Goal: Information Seeking & Learning: Learn about a topic

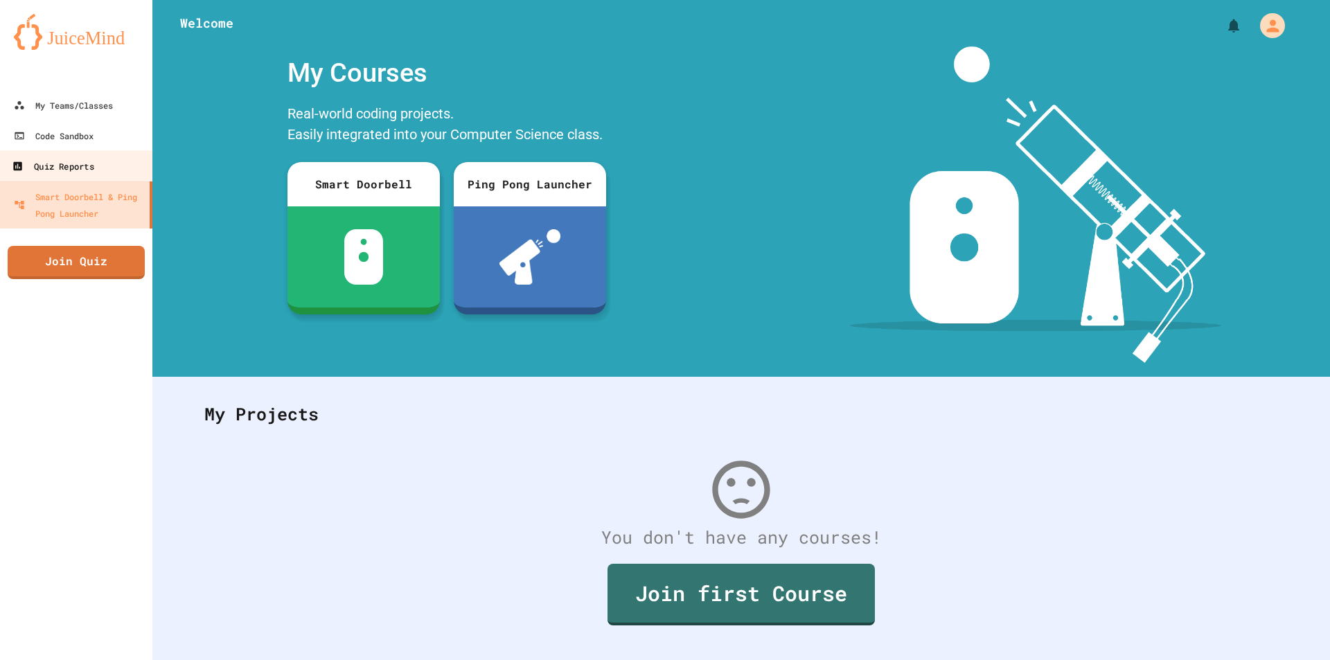
click at [66, 166] on div "Quiz Reports" at bounding box center [53, 166] width 82 height 17
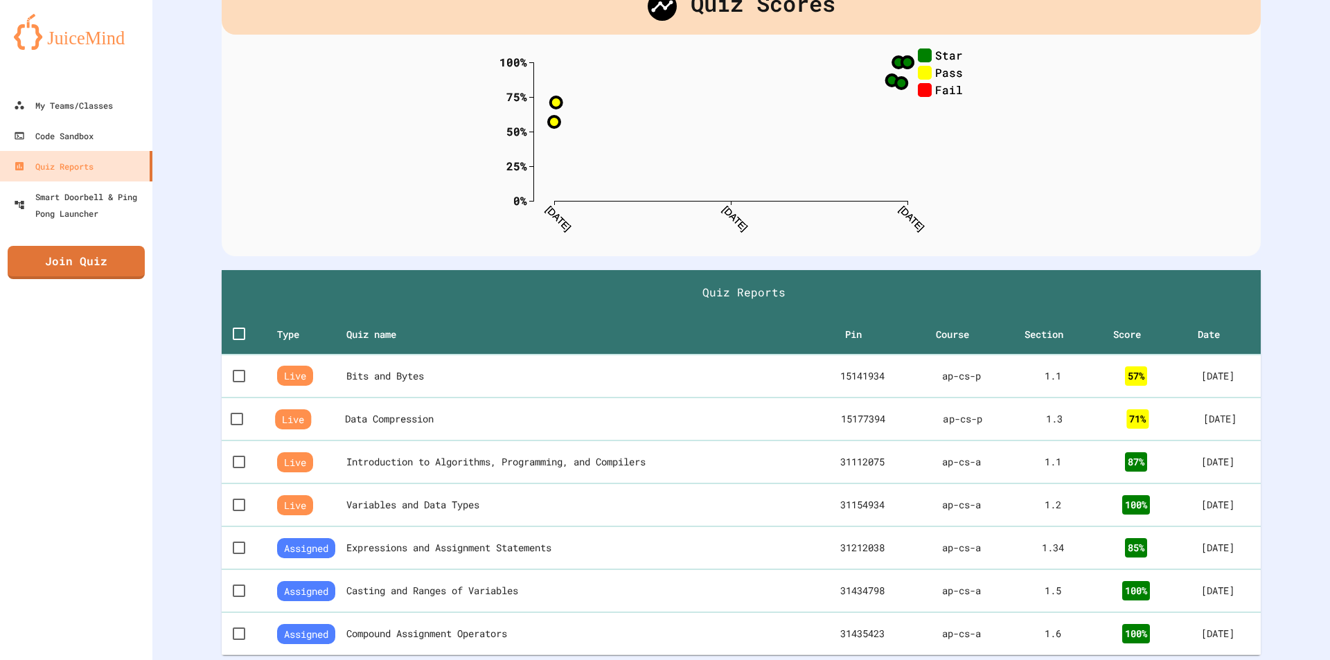
scroll to position [182, 0]
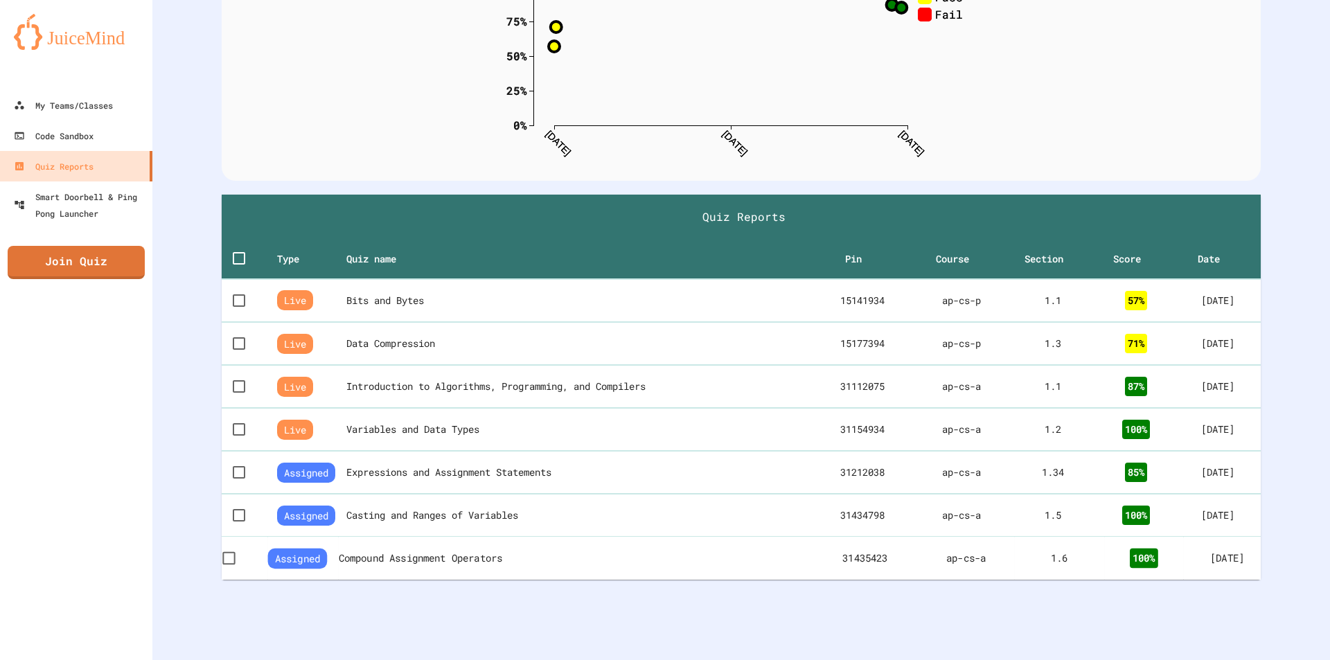
click at [929, 551] on div "ap-cs-a" at bounding box center [966, 558] width 74 height 14
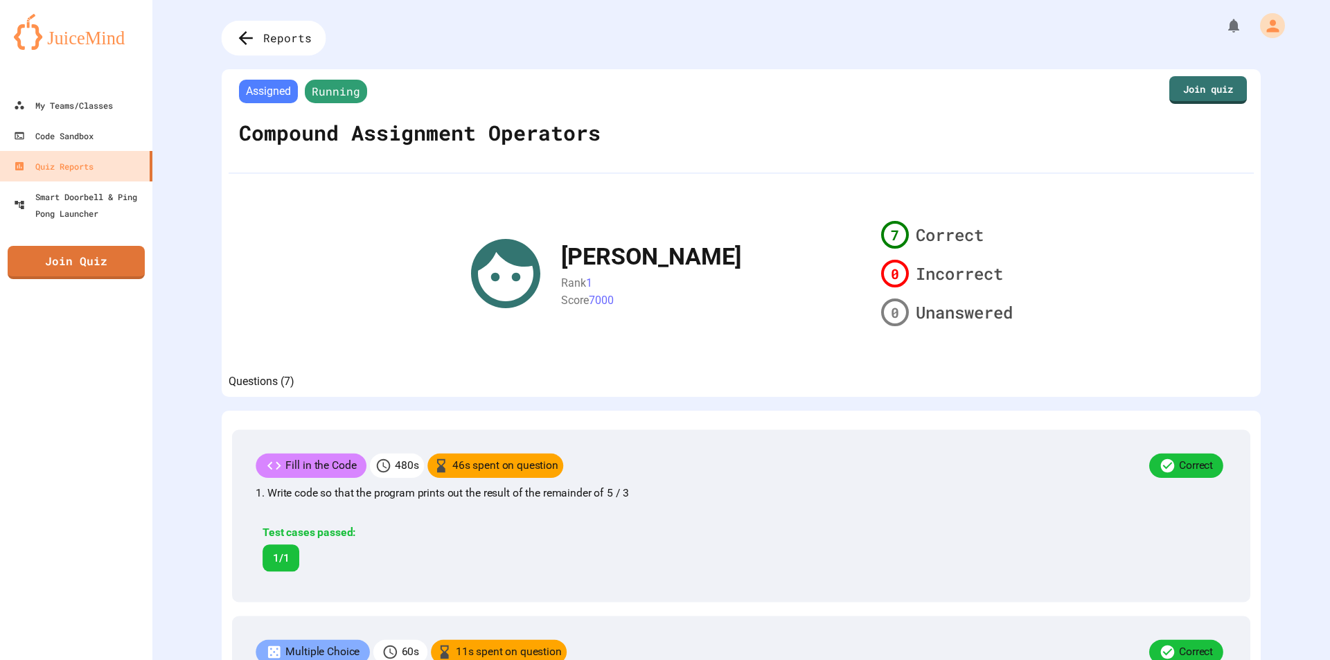
click at [236, 33] on icon at bounding box center [245, 38] width 21 height 21
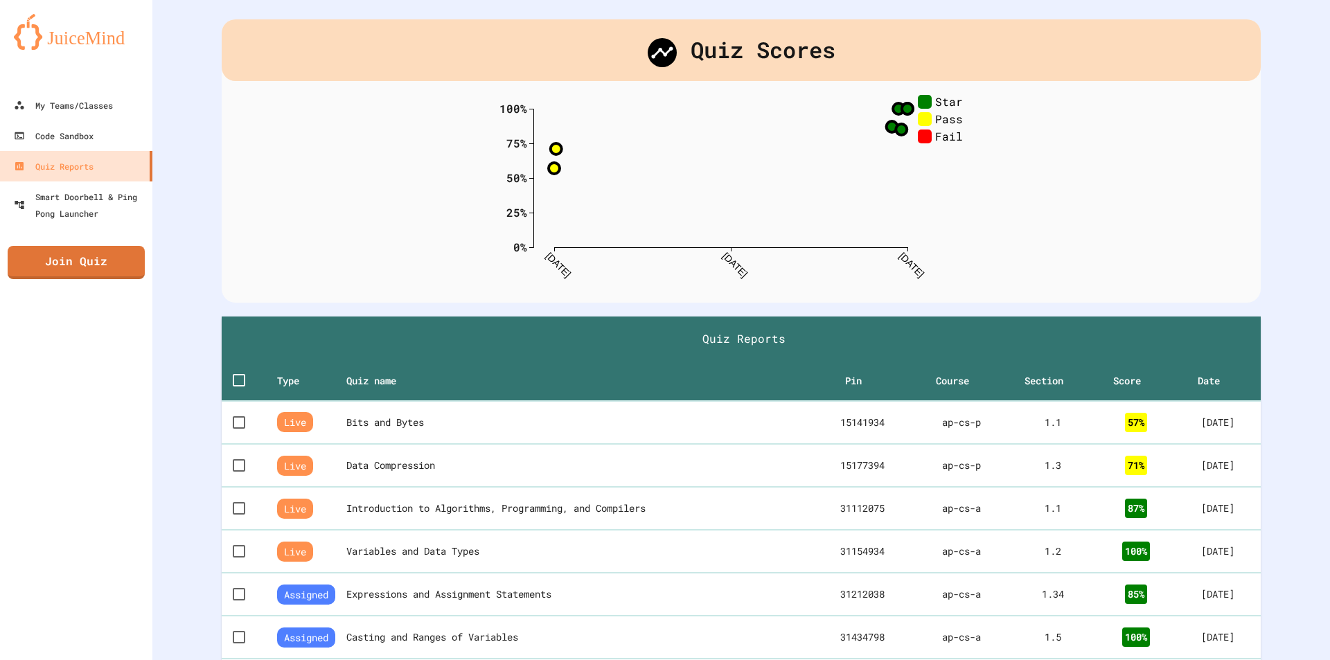
scroll to position [182, 0]
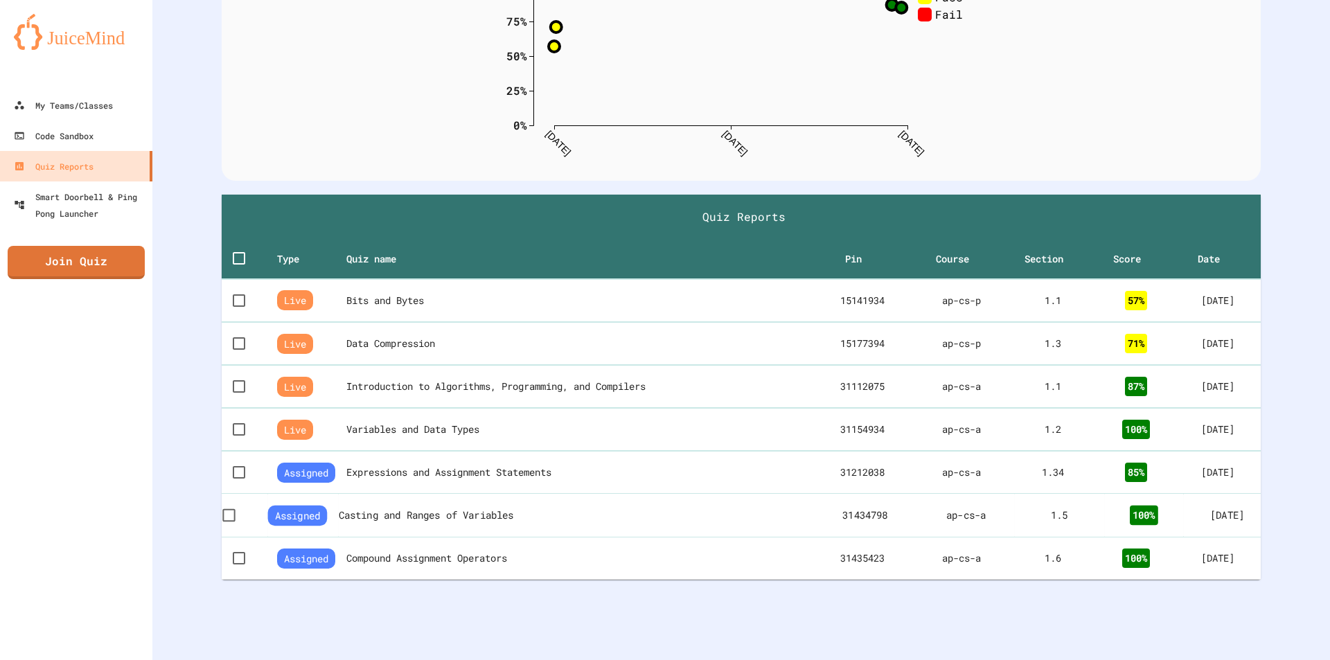
click at [918, 512] on td "ap-cs-a" at bounding box center [966, 515] width 96 height 44
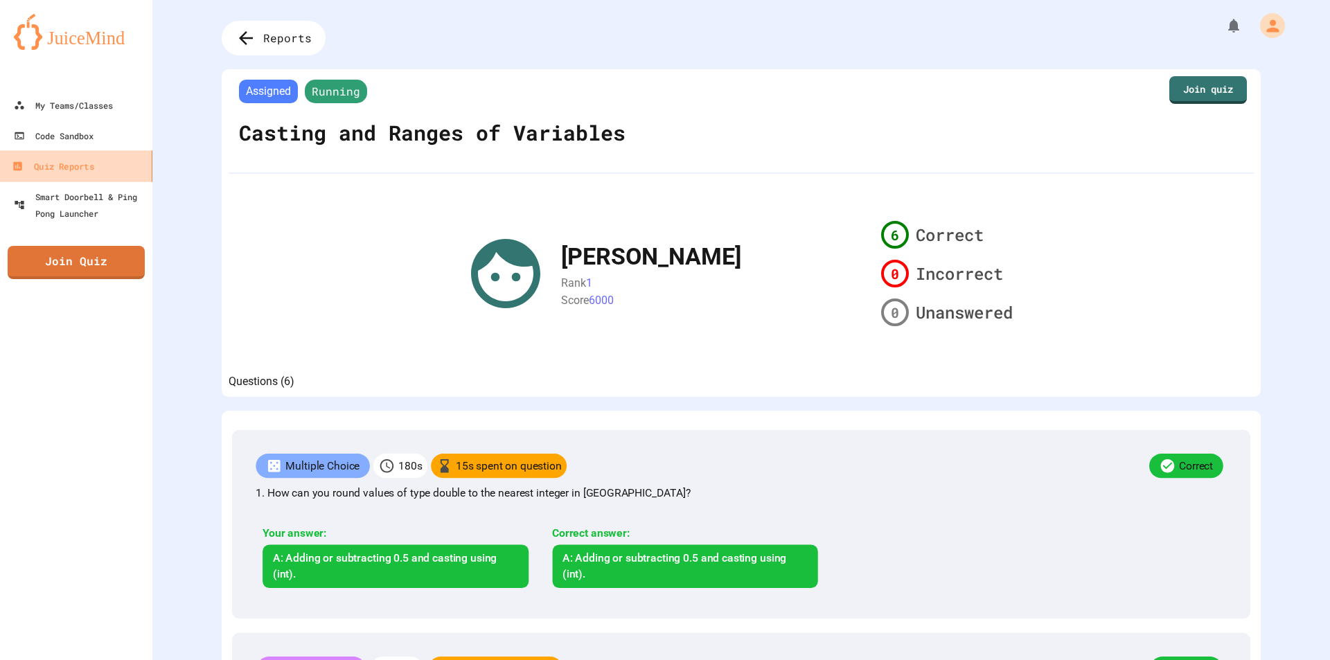
click at [82, 154] on link "Quiz Reports" at bounding box center [76, 165] width 157 height 31
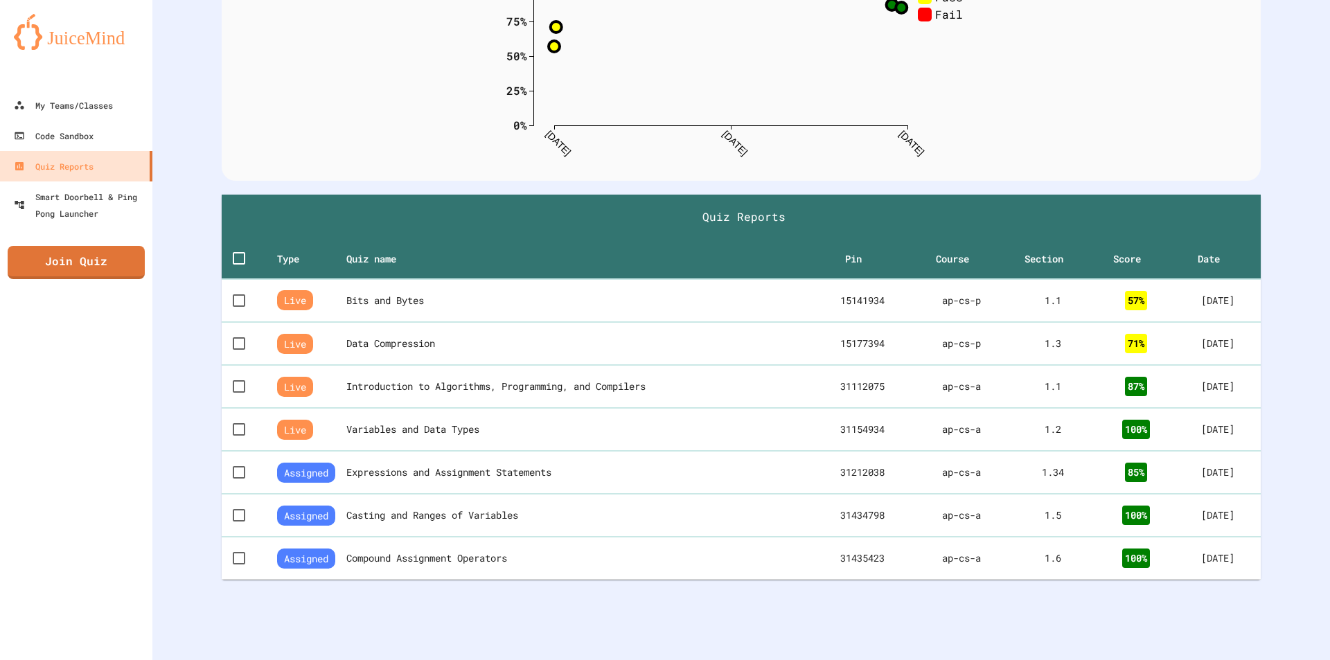
scroll to position [182, 0]
click at [477, 510] on th "Casting and Ranges of Variables" at bounding box center [576, 515] width 474 height 44
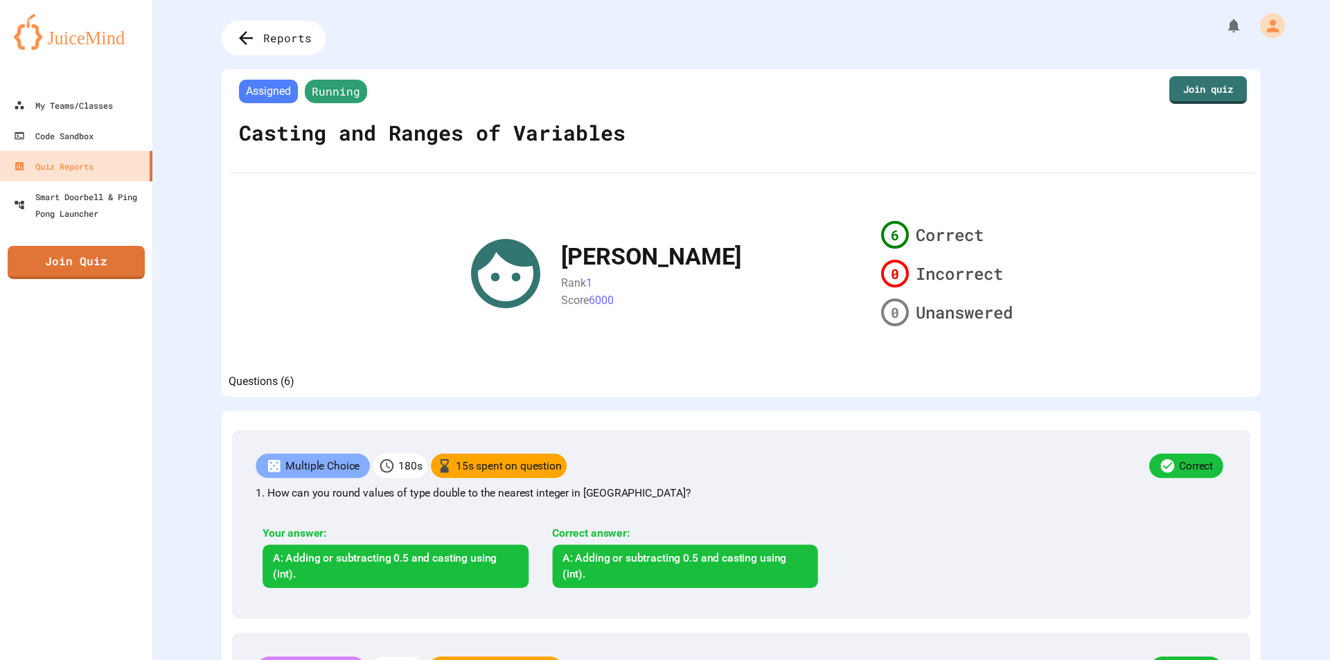
click at [240, 33] on icon at bounding box center [245, 38] width 21 height 21
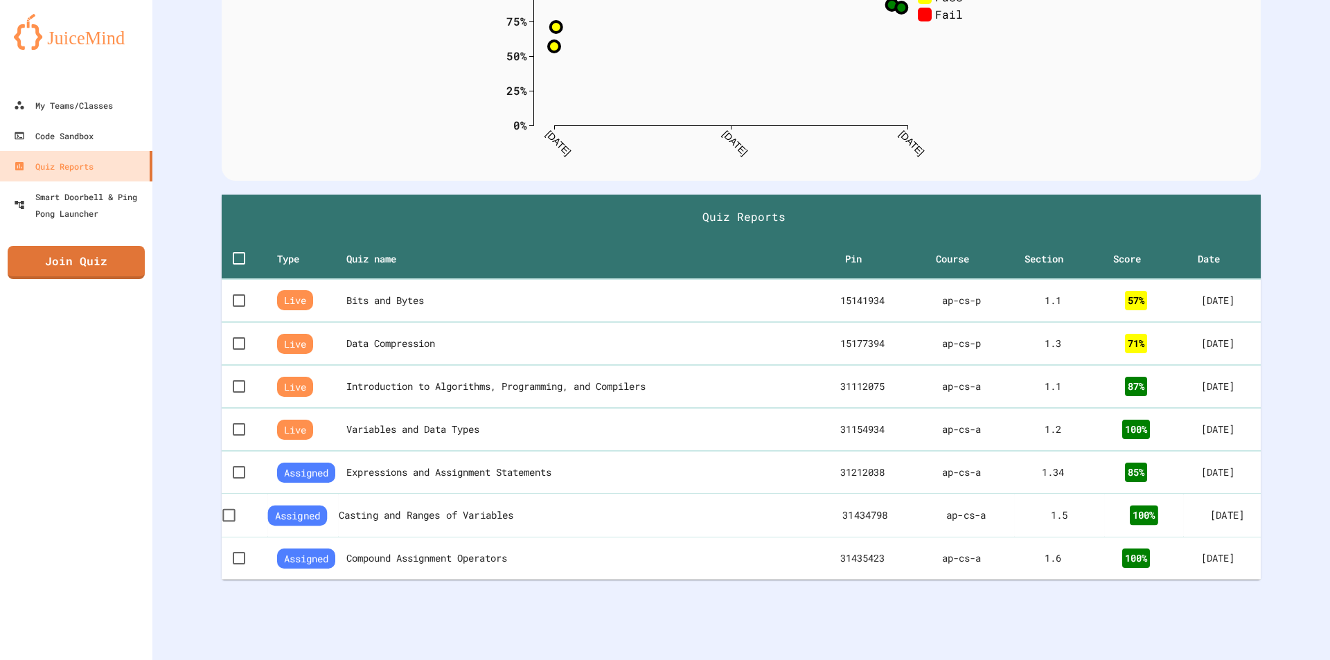
scroll to position [193, 0]
click at [508, 538] on th "Compound Assignment Operators" at bounding box center [576, 558] width 474 height 44
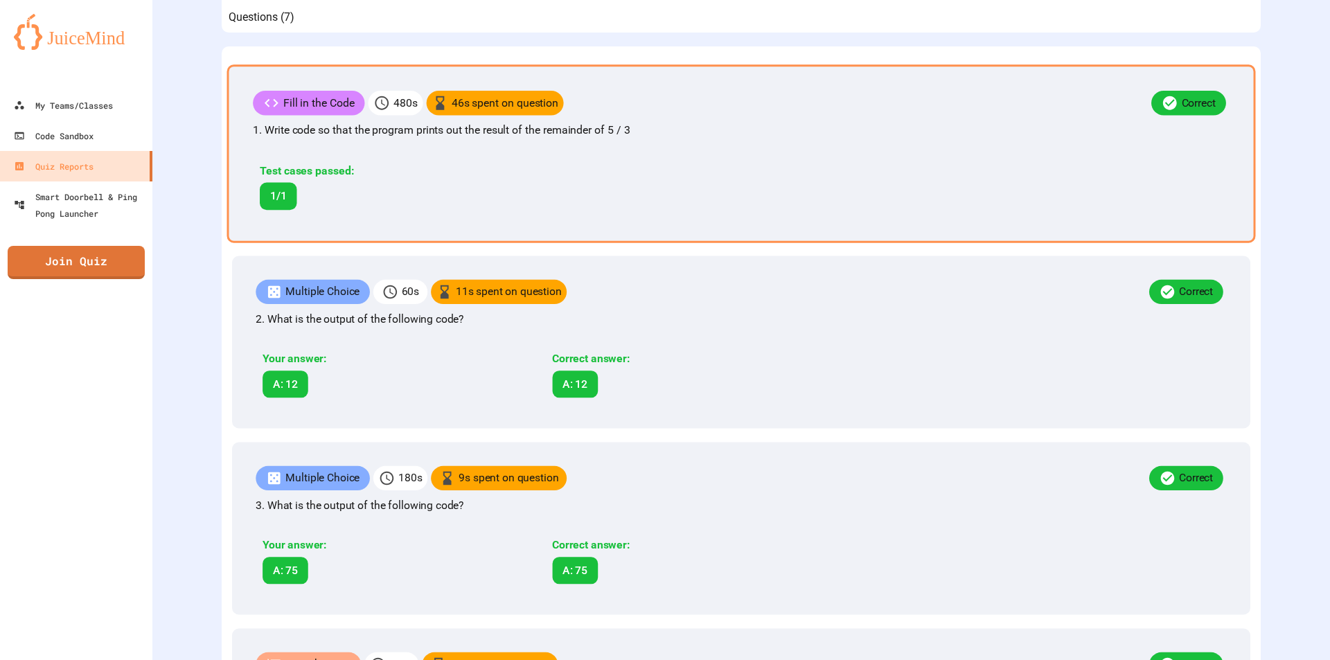
scroll to position [415, 0]
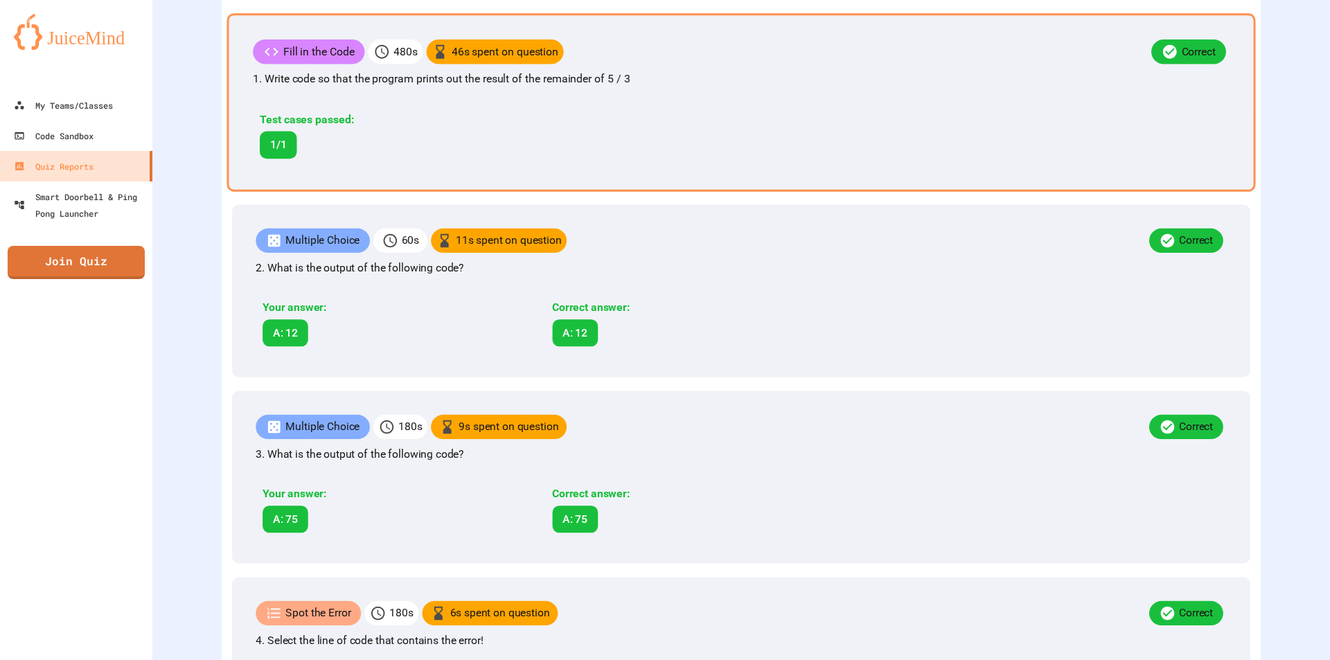
click at [396, 60] on p "480 s" at bounding box center [405, 52] width 24 height 17
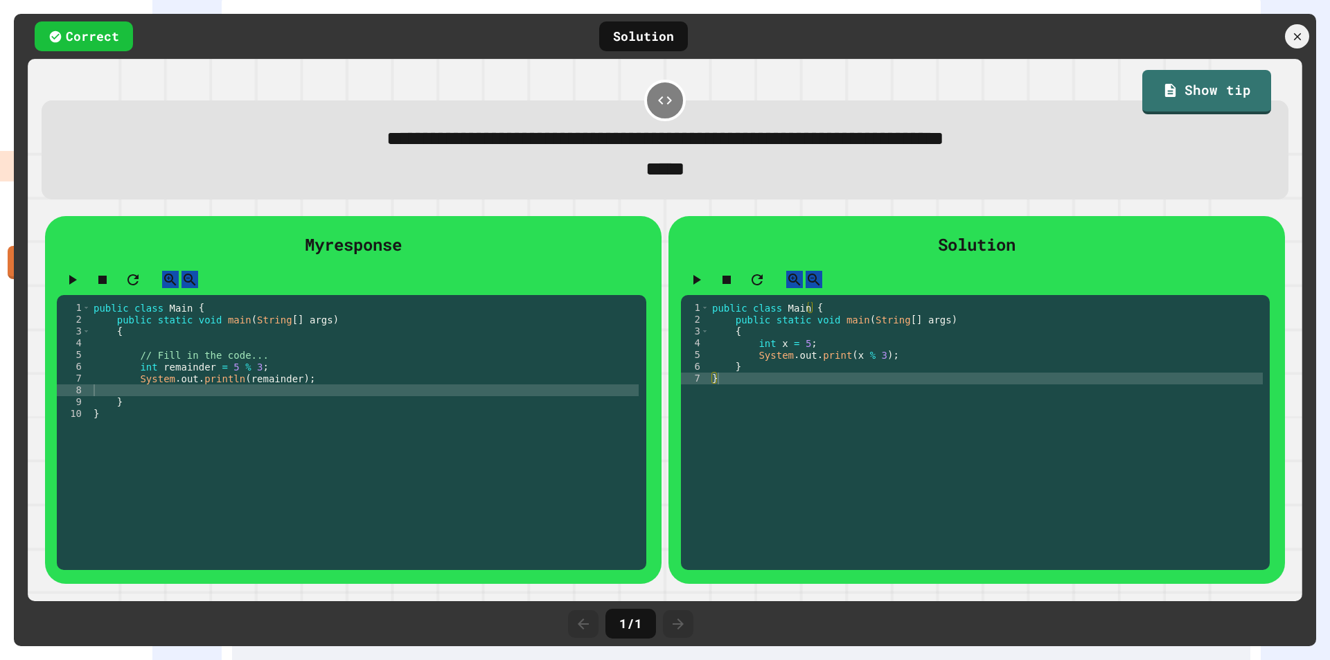
click at [638, 411] on div "public class Main { public static void main ( String [ ] args ) { int x = 5 ; S…" at bounding box center [365, 425] width 548 height 247
type textarea "* *"
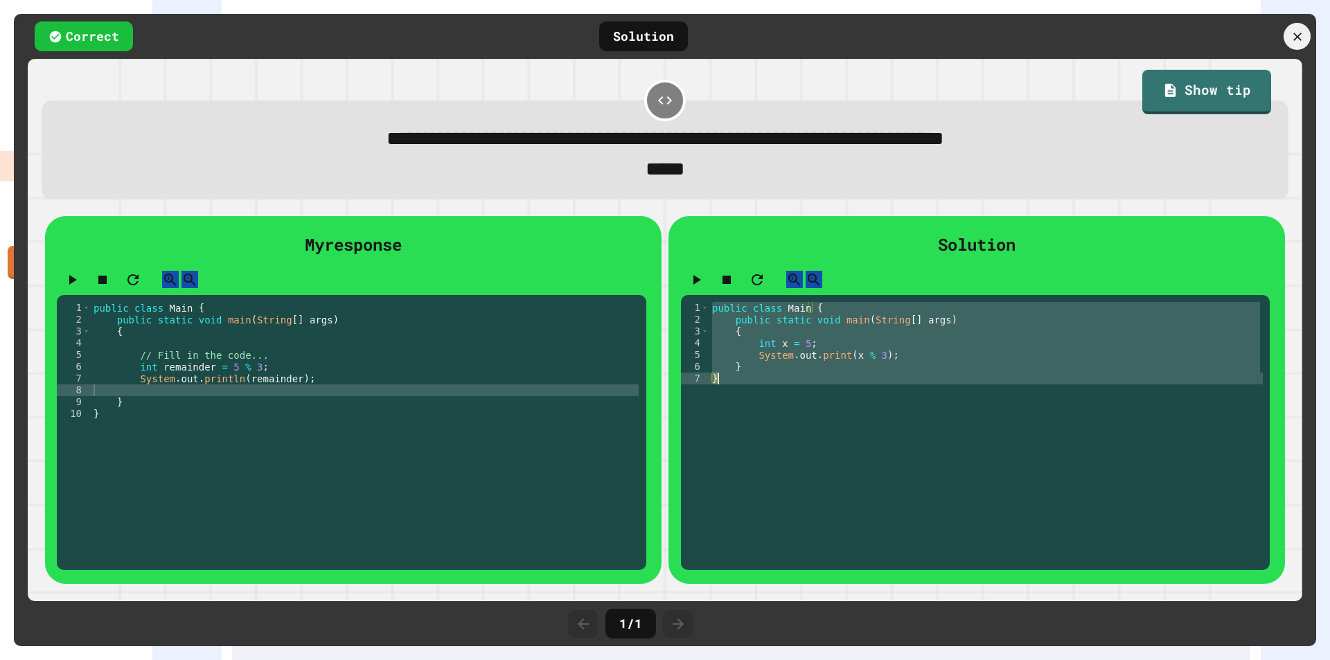
click at [1298, 42] on icon at bounding box center [1296, 36] width 14 height 14
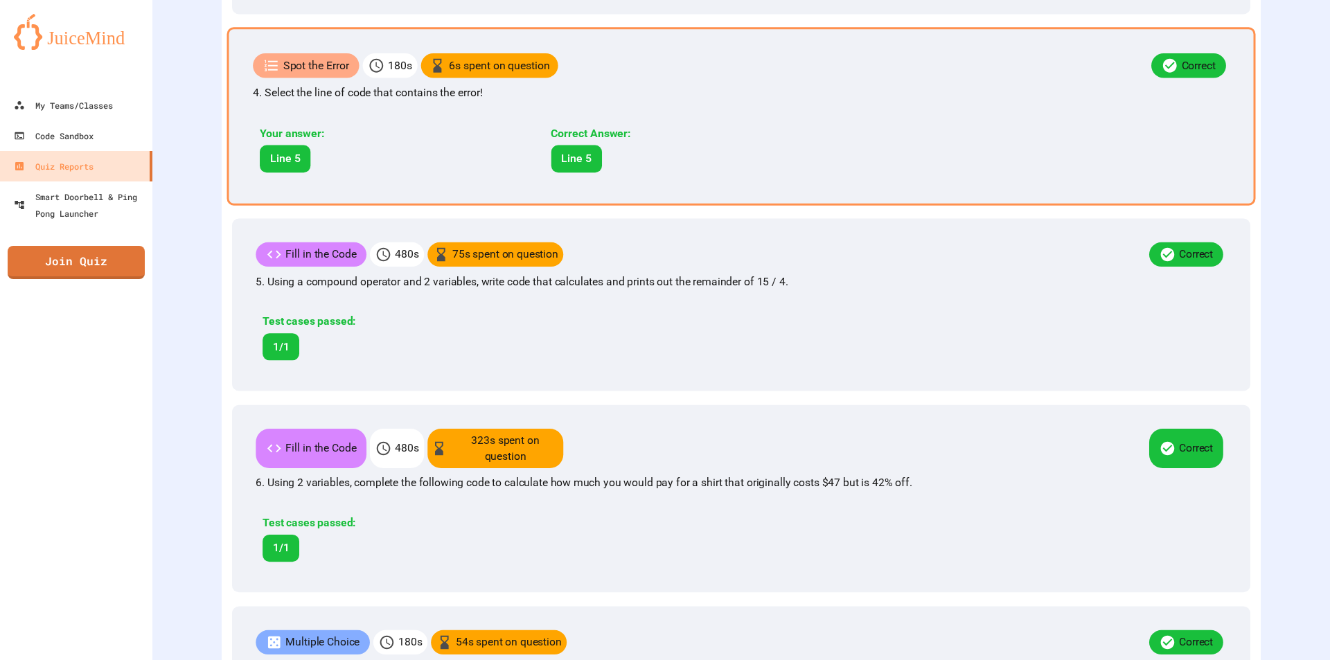
scroll to position [1039, 0]
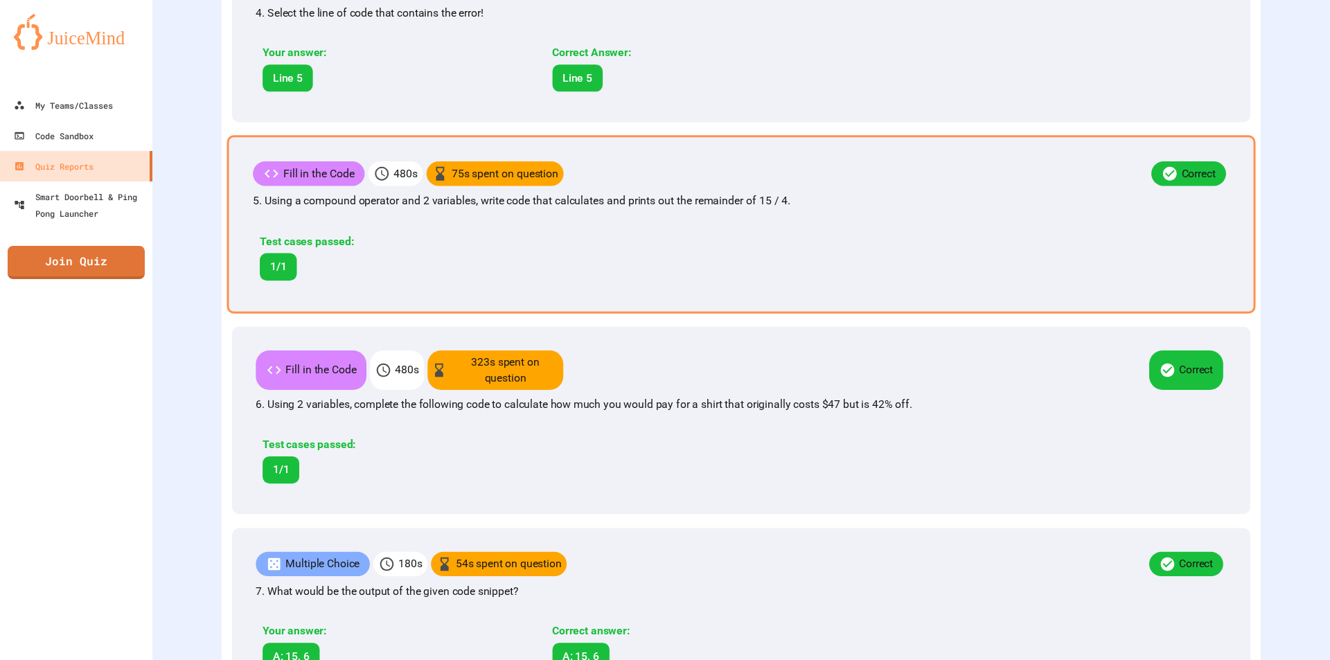
click at [423, 250] on div "Test cases passed:" at bounding box center [396, 241] width 272 height 17
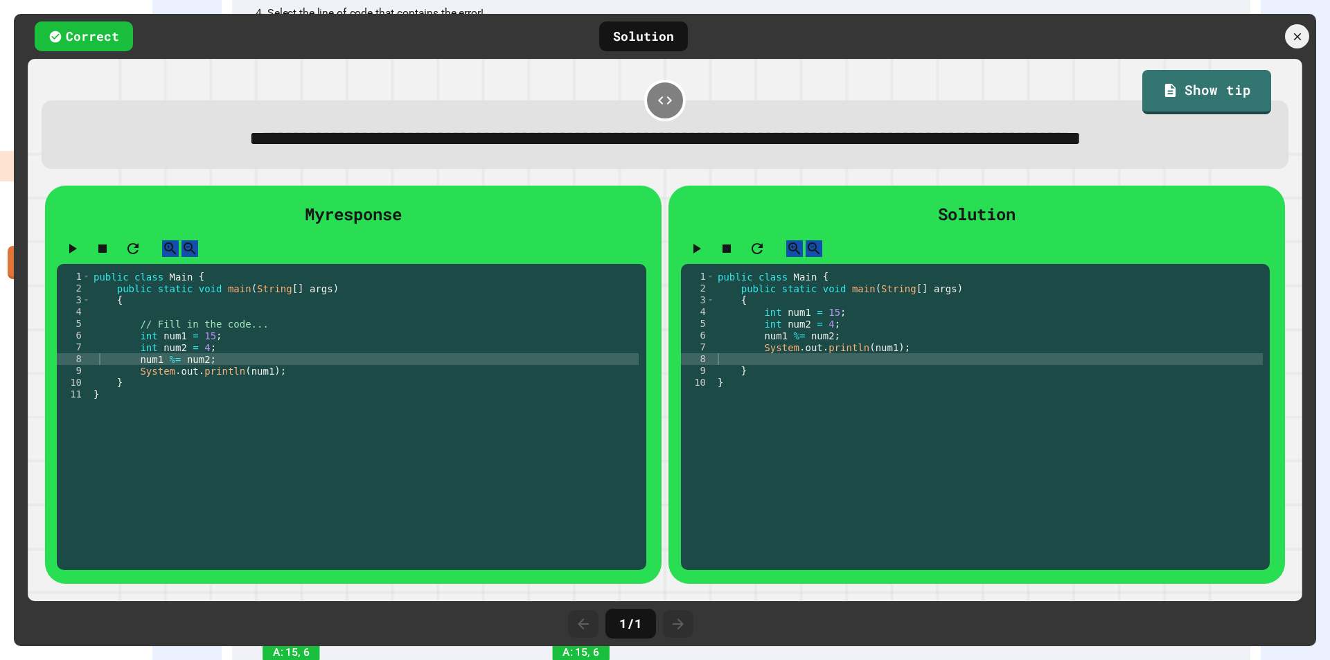
click at [638, 373] on div "public class Main { public static void main ( String [ ] args ) { int num1 = 15…" at bounding box center [365, 394] width 548 height 247
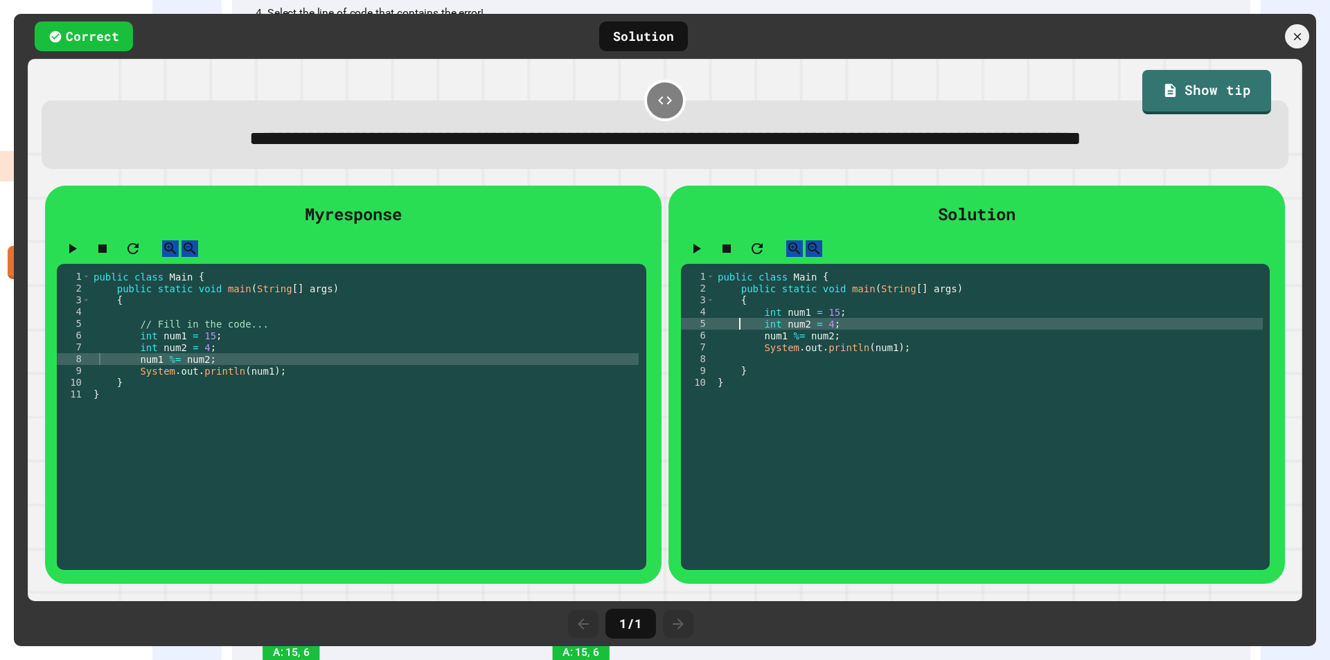
type textarea "* *"
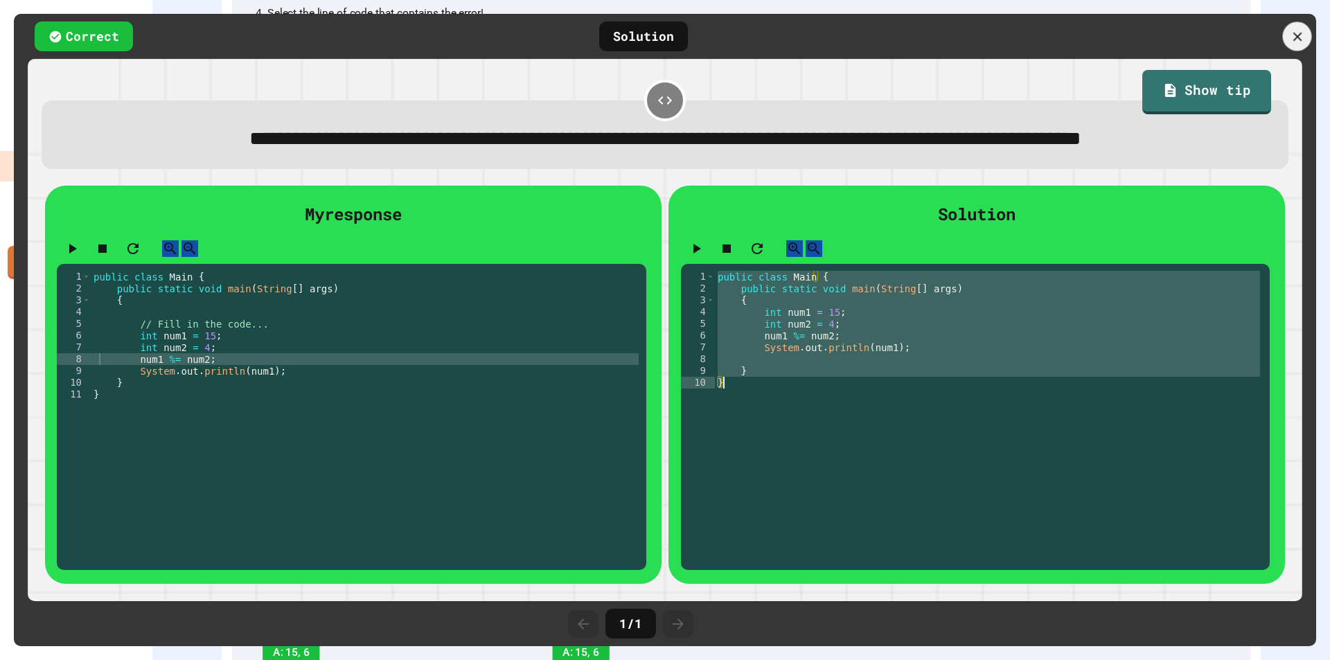
drag, startPoint x: 1292, startPoint y: 48, endPoint x: 1240, endPoint y: 84, distance: 63.2
click at [1291, 48] on div at bounding box center [1296, 36] width 29 height 29
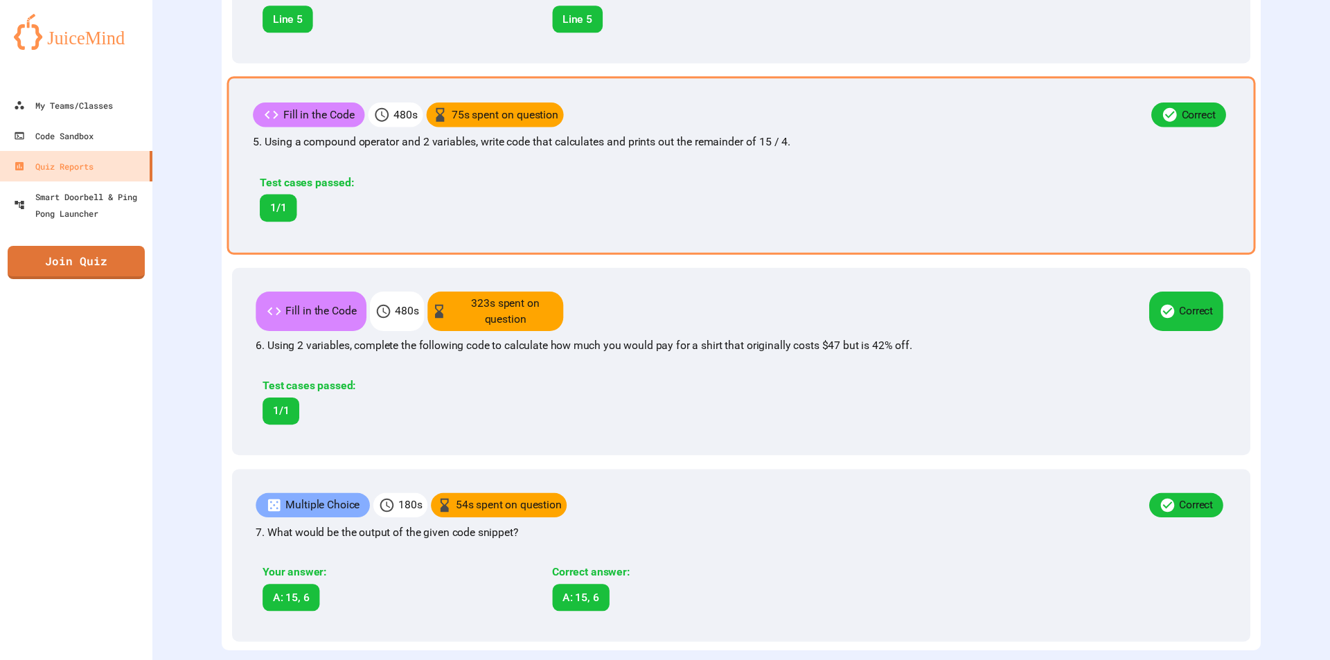
scroll to position [1155, 0]
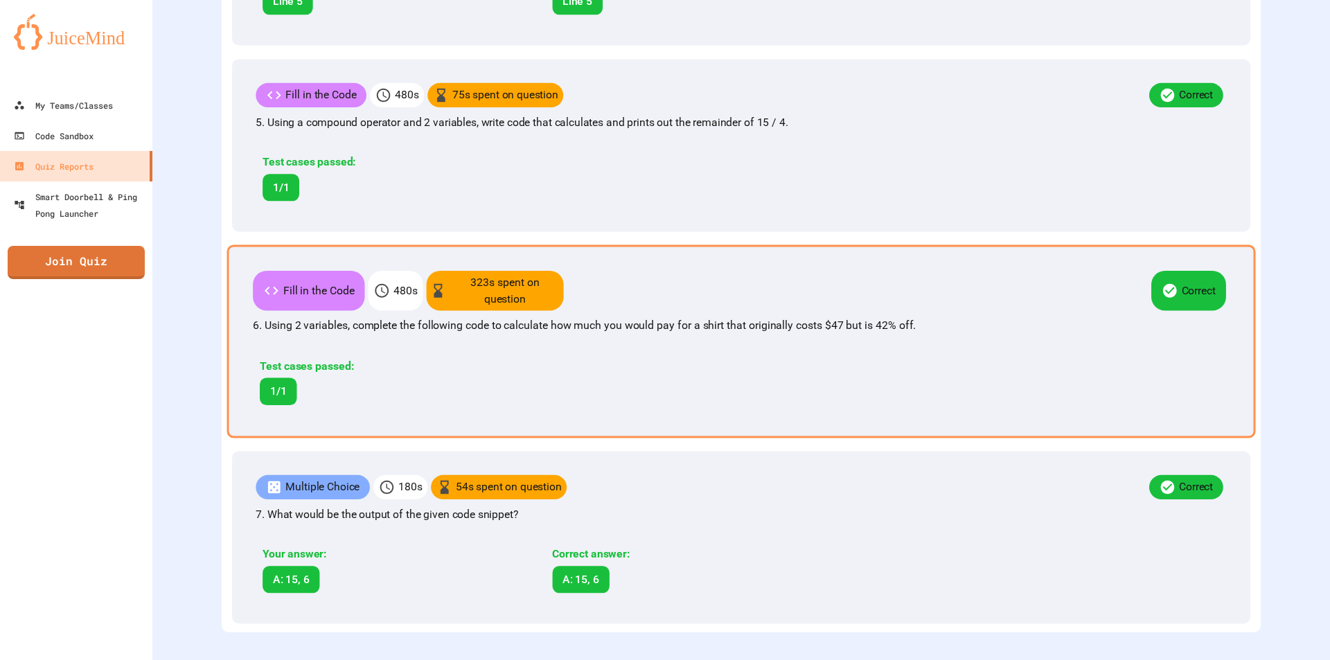
click at [476, 317] on p "6. Using 2 variables, complete the following code to calculate how much you wou…" at bounding box center [741, 325] width 976 height 17
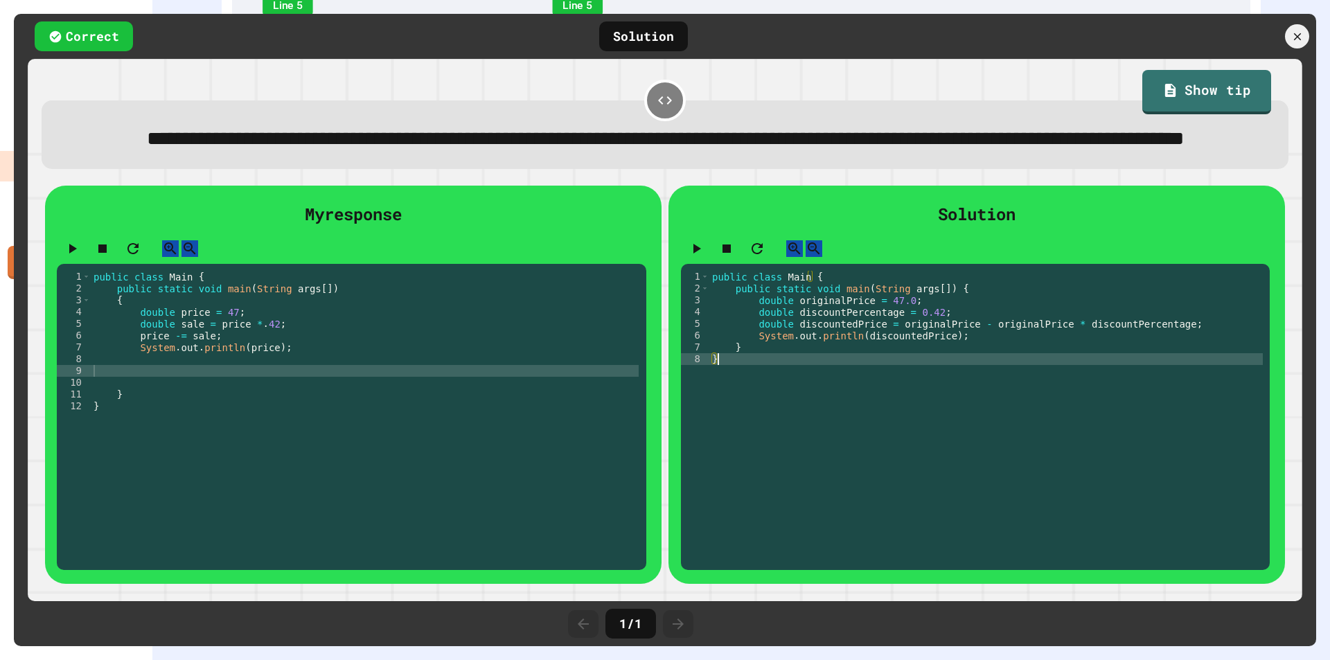
click at [728, 415] on div "public class Main { public static void main ( String args [ ]) { double origina…" at bounding box center [985, 394] width 553 height 247
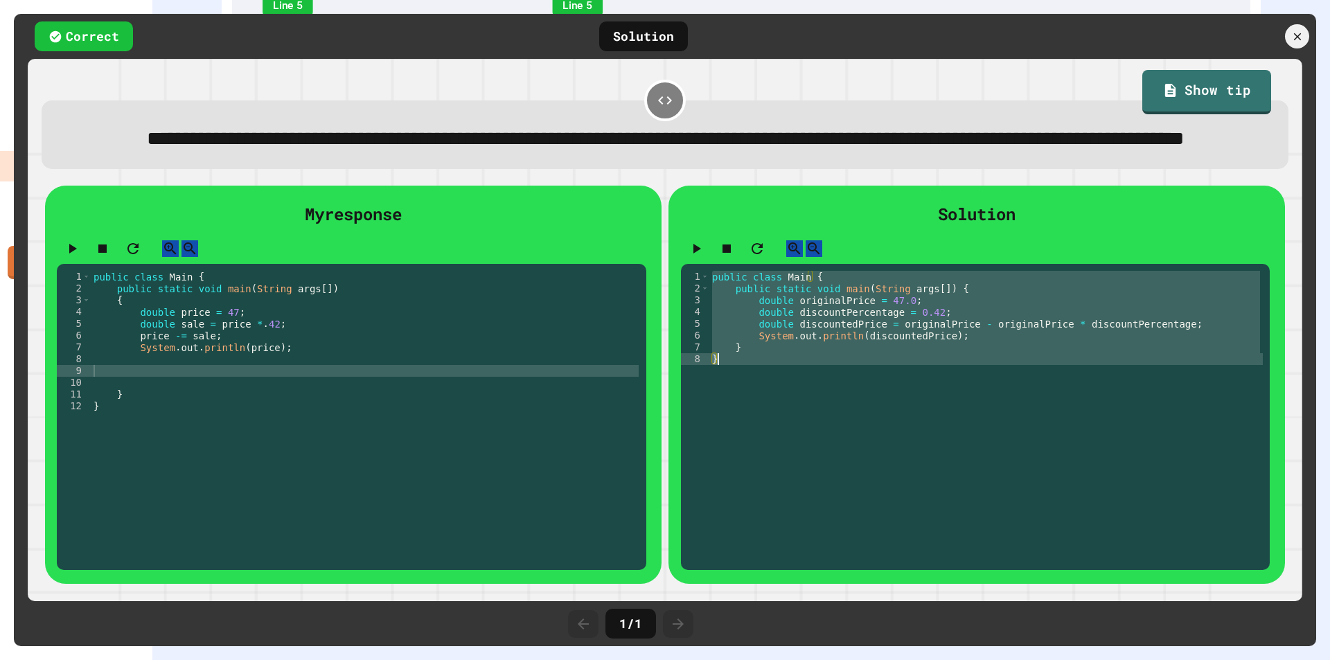
type textarea "* *"
drag, startPoint x: 1294, startPoint y: 44, endPoint x: 1129, endPoint y: 147, distance: 194.7
click at [1294, 44] on div at bounding box center [1296, 36] width 28 height 28
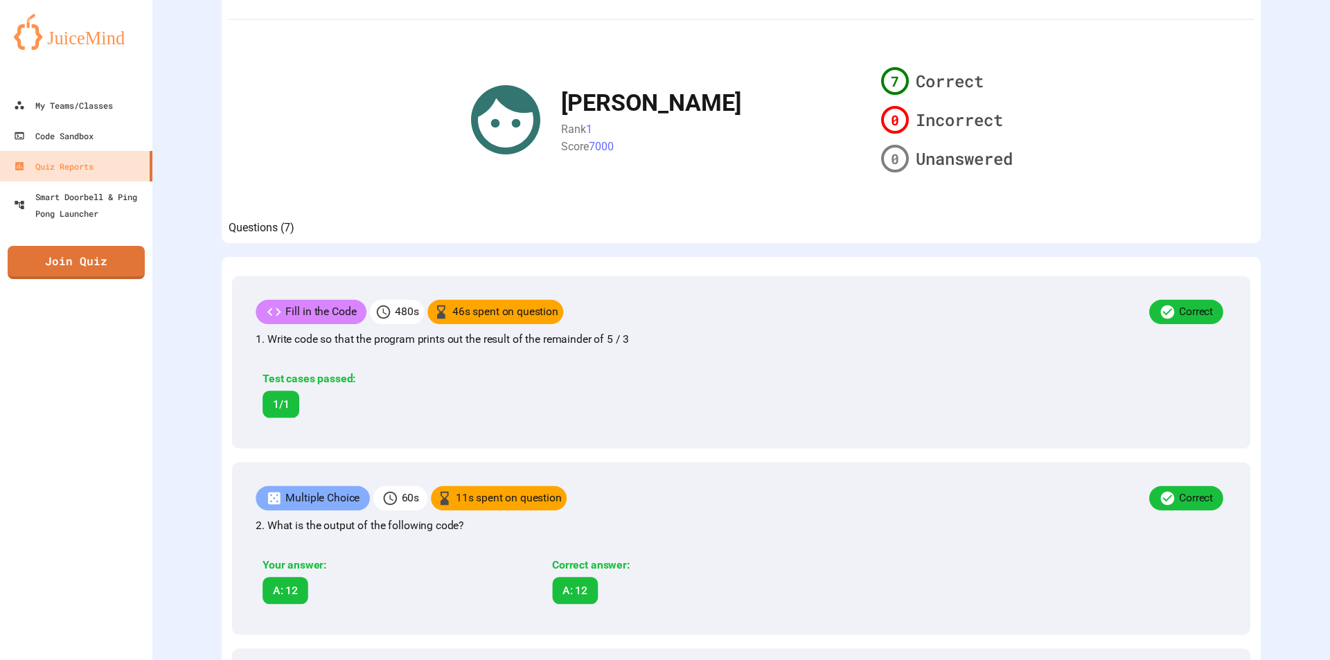
scroll to position [0, 0]
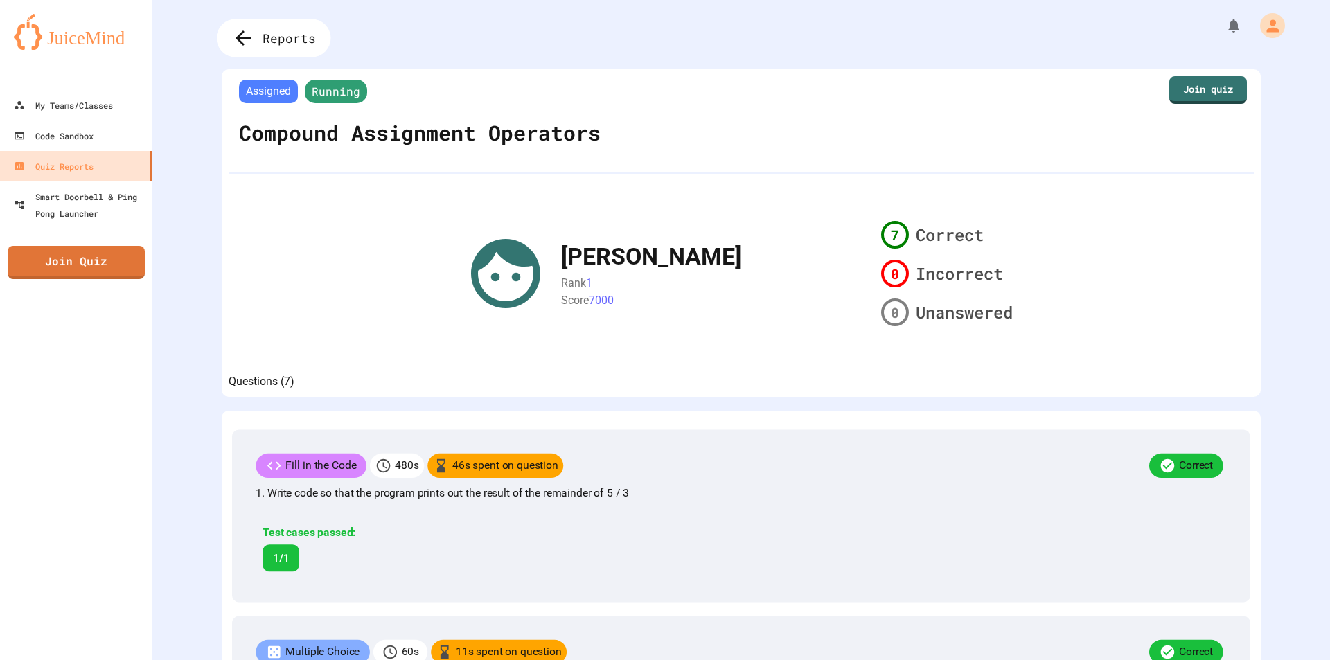
click at [277, 42] on span "Reports" at bounding box center [288, 38] width 53 height 18
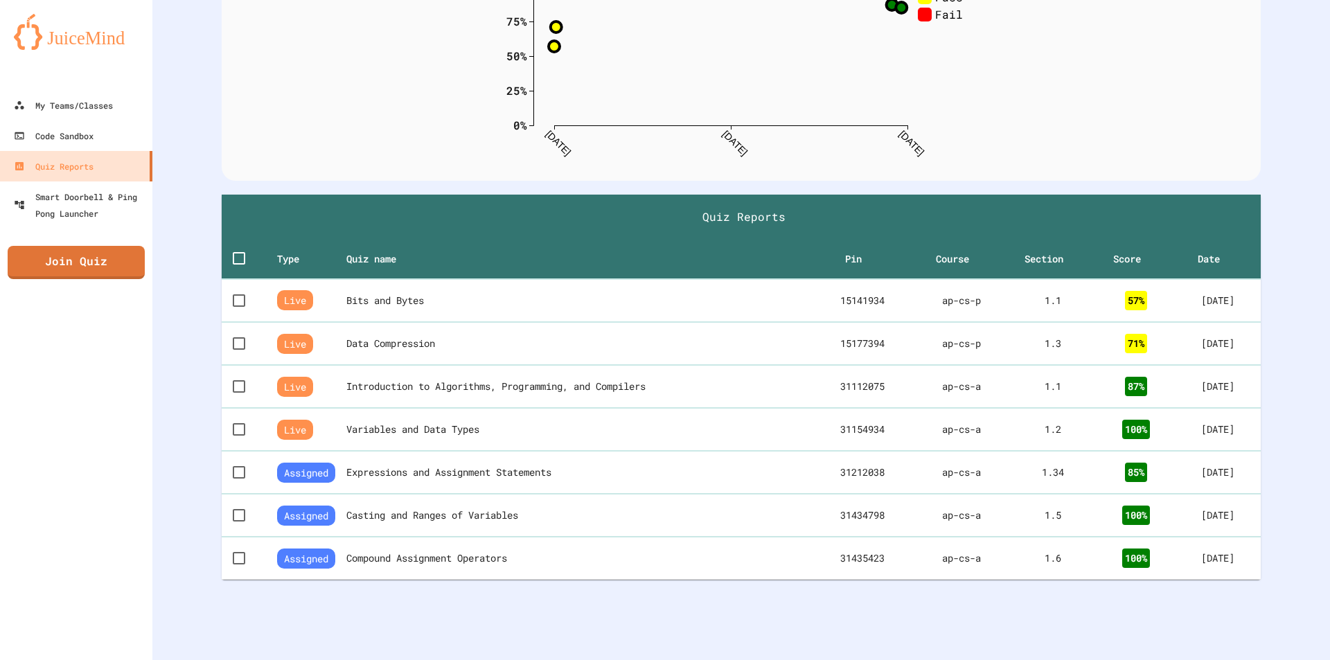
scroll to position [193, 0]
click at [557, 544] on th "Compound Assignment Operators" at bounding box center [576, 558] width 474 height 44
